Goal: Find contact information: Obtain details needed to contact an individual or organization

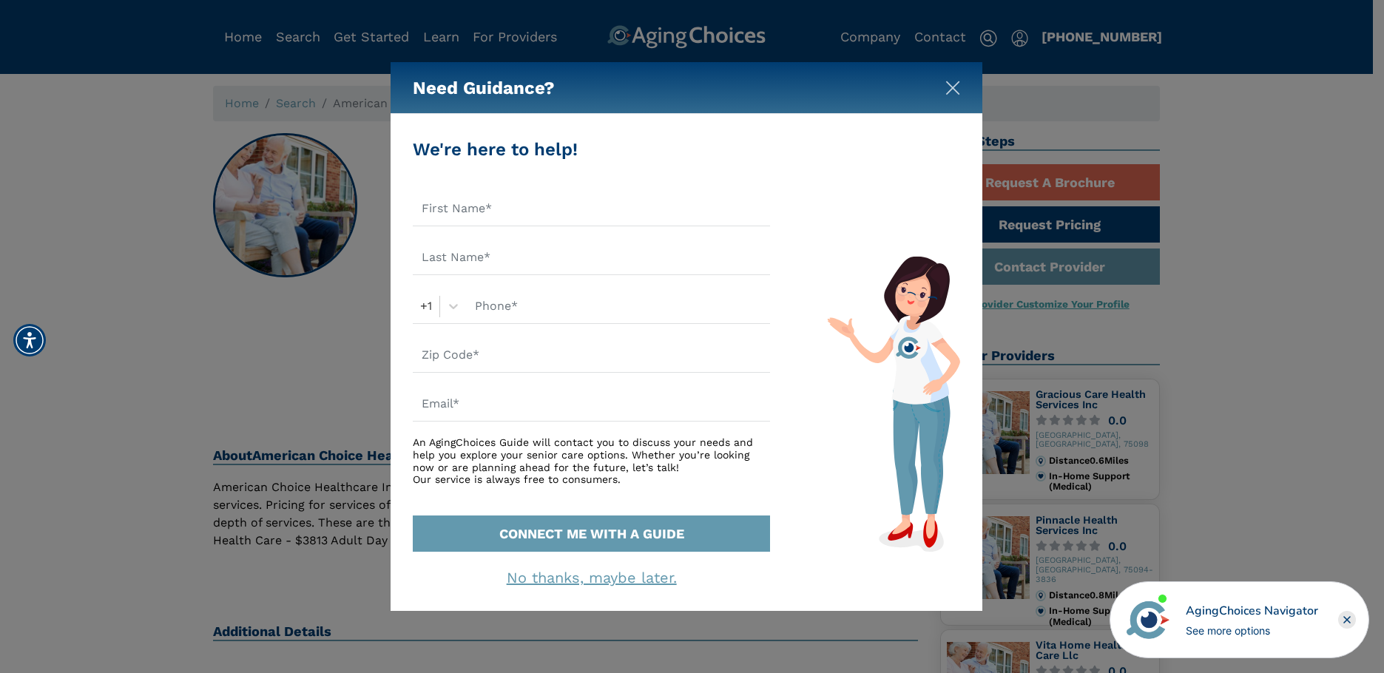
click at [956, 92] on img "Close" at bounding box center [952, 88] width 15 height 15
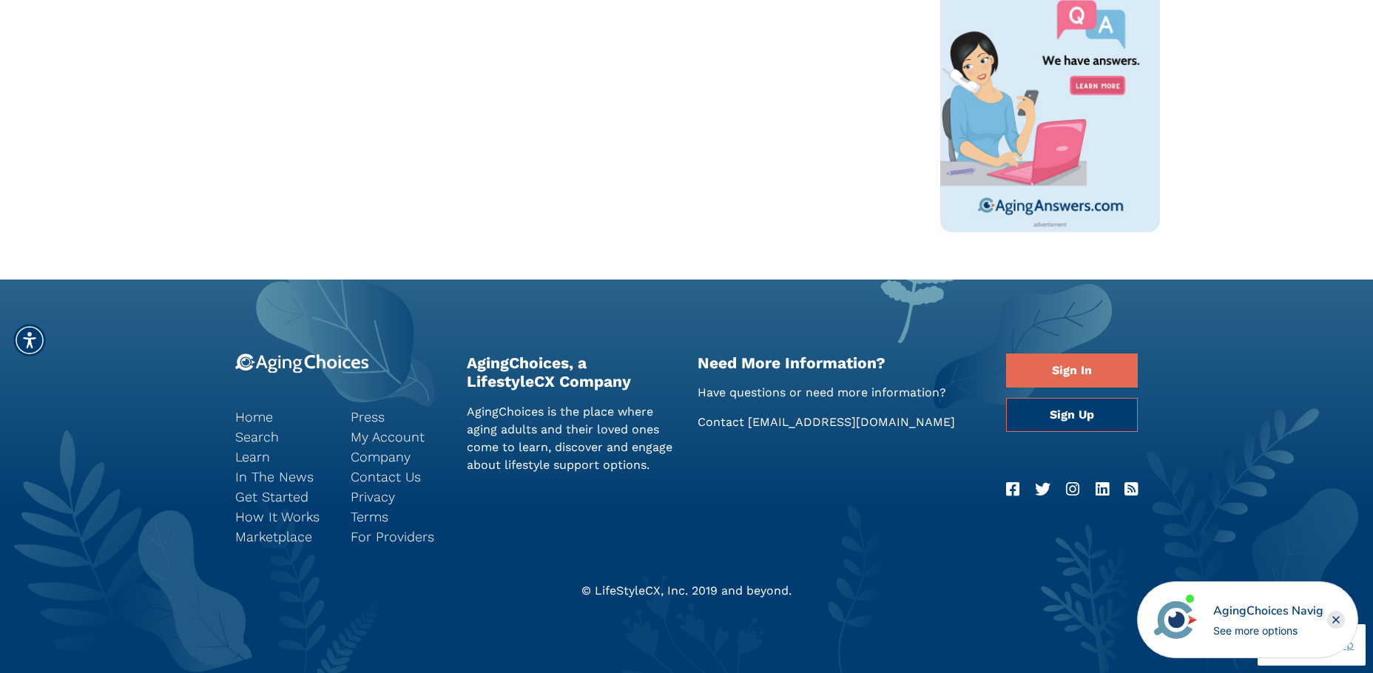
scroll to position [839, 0]
click at [405, 473] on link "Contact Us" at bounding box center [397, 476] width 93 height 20
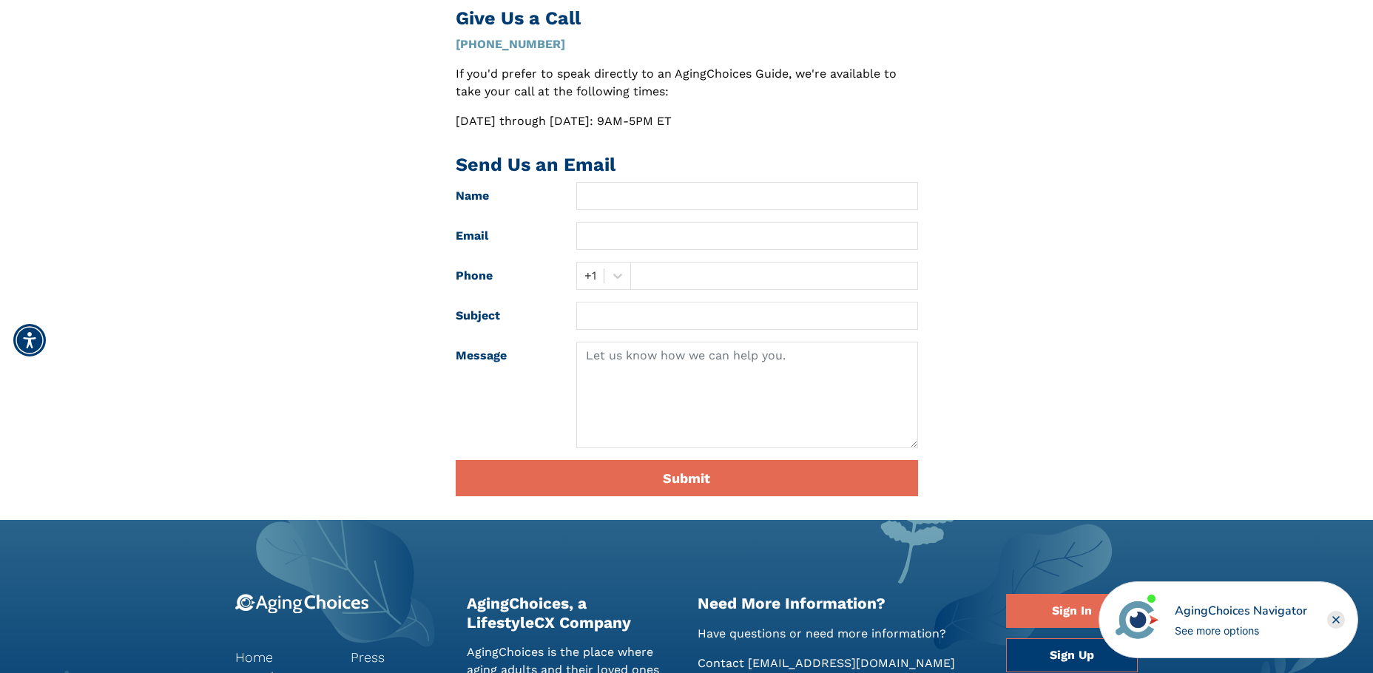
scroll to position [370, 0]
